Goal: Find specific page/section: Find specific page/section

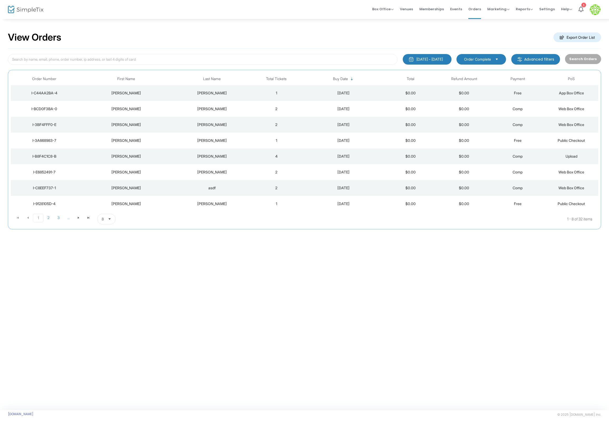
click at [317, 95] on div "9/24/2025" at bounding box center [344, 92] width 78 height 5
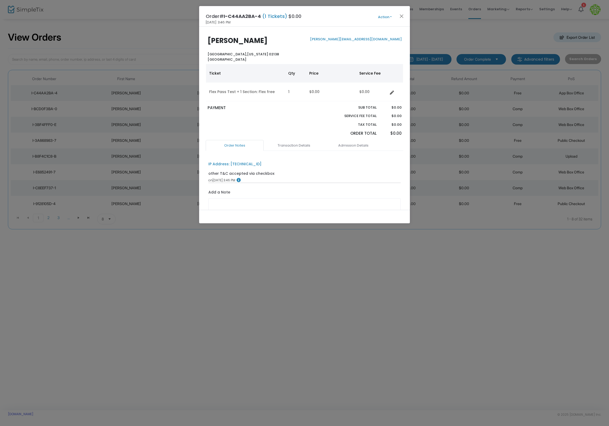
click at [401, 12] on div "Order# I-C44AA2BA-4 (1 Tickets) $0.00 9/24/2025 3:46 PM Action Mark Admitted Ed…" at bounding box center [304, 16] width 211 height 21
click at [402, 15] on button "Close" at bounding box center [401, 16] width 7 height 7
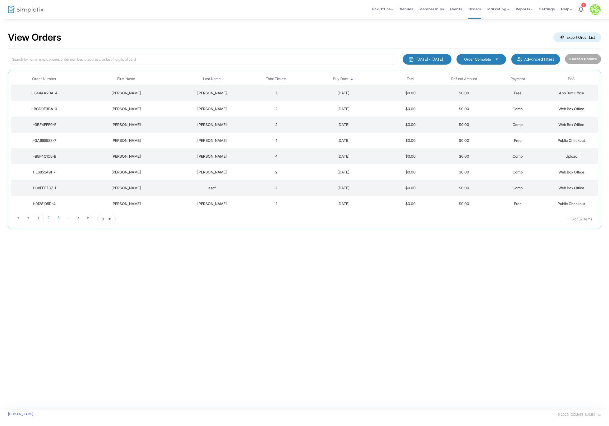
click at [597, 7] on img at bounding box center [595, 9] width 11 height 11
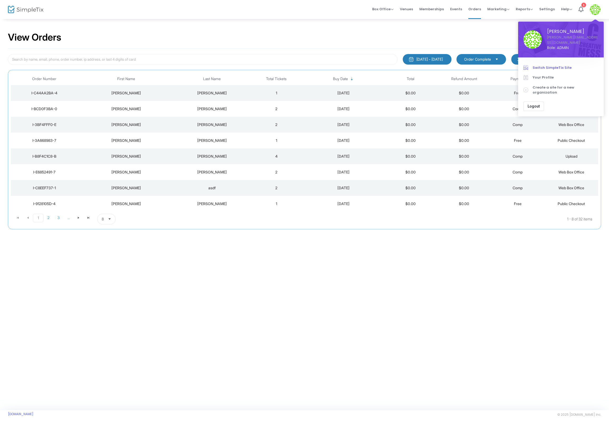
click at [536, 65] on span "Switch SimpleTix Site" at bounding box center [566, 67] width 66 height 5
